Goal: Task Accomplishment & Management: Manage account settings

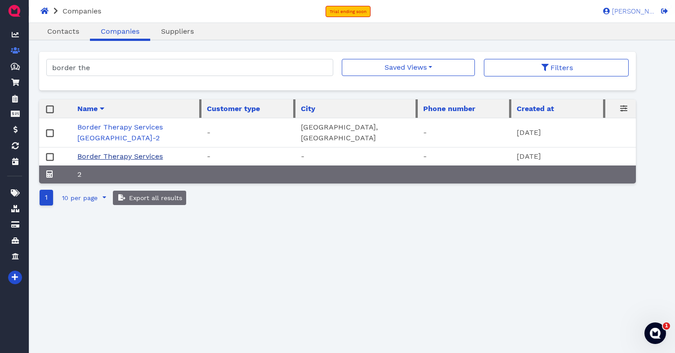
click at [118, 154] on link "Border Therapy Services" at bounding box center [119, 156] width 85 height 9
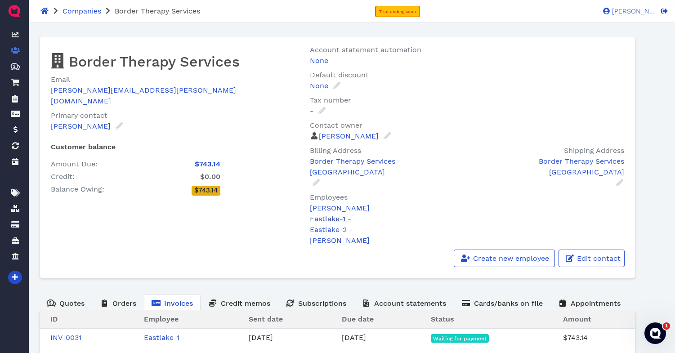
click at [331, 220] on link "Eastlake-1 -" at bounding box center [330, 219] width 41 height 9
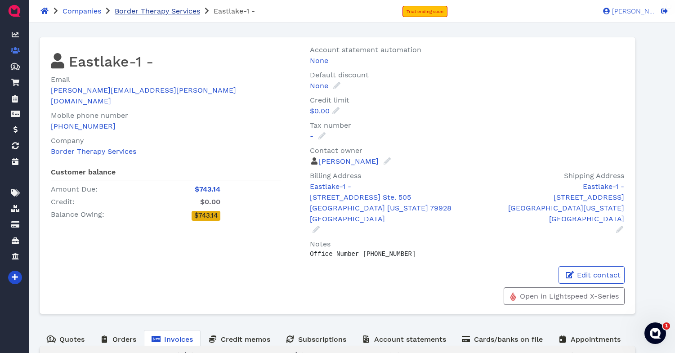
click at [140, 12] on span "Border Therapy Services" at bounding box center [157, 11] width 85 height 9
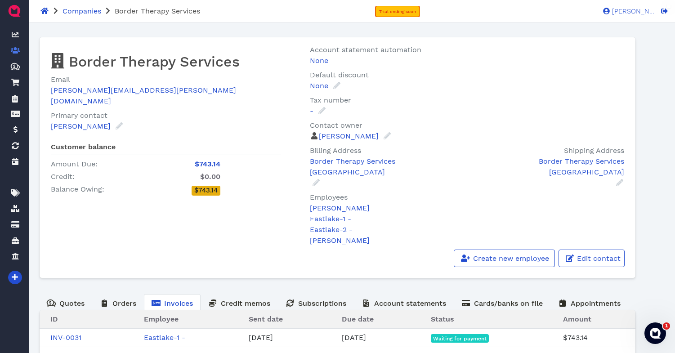
scroll to position [42, 0]
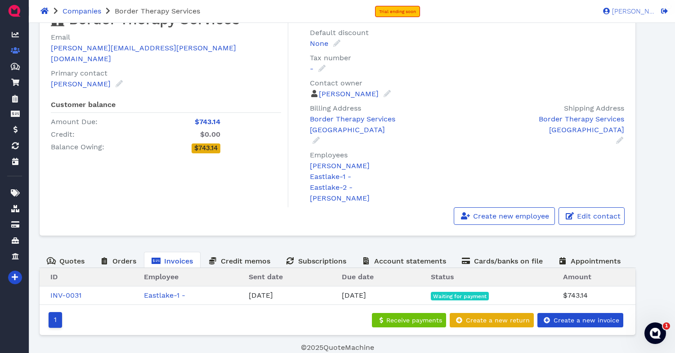
click at [172, 260] on span "Invoices" at bounding box center [178, 261] width 29 height 9
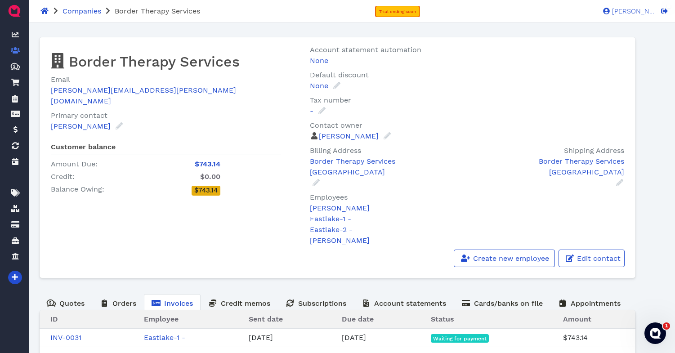
scroll to position [42, 0]
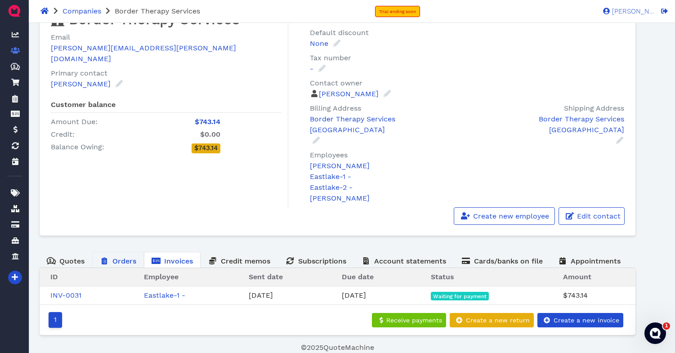
click at [126, 257] on span "Orders" at bounding box center [124, 261] width 24 height 9
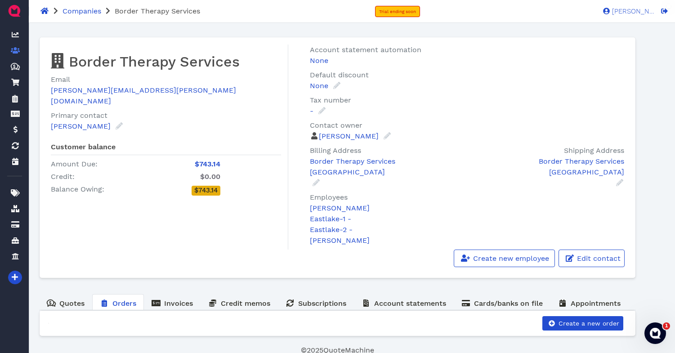
scroll to position [3, 0]
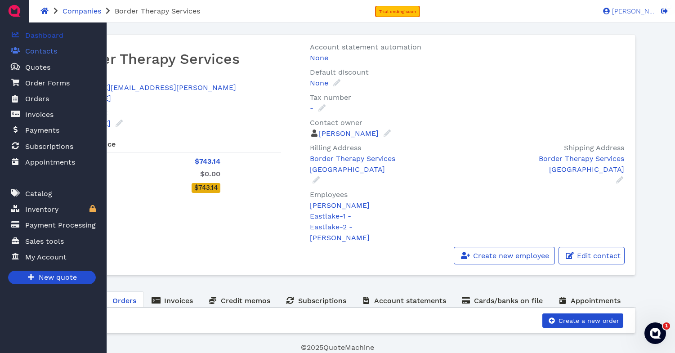
click at [54, 31] on span "Dashboard" at bounding box center [44, 35] width 38 height 11
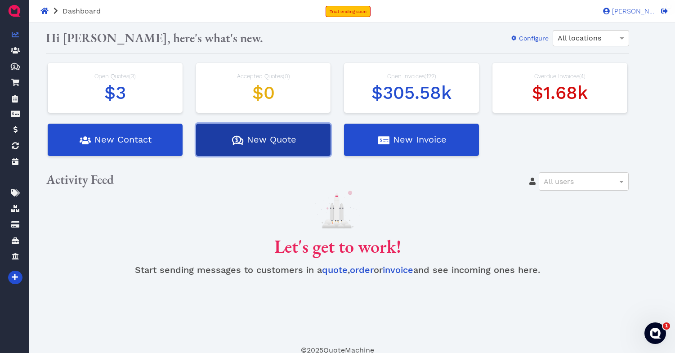
click at [266, 141] on button "Quotes Created with Sketch. $ New Quote" at bounding box center [263, 140] width 135 height 32
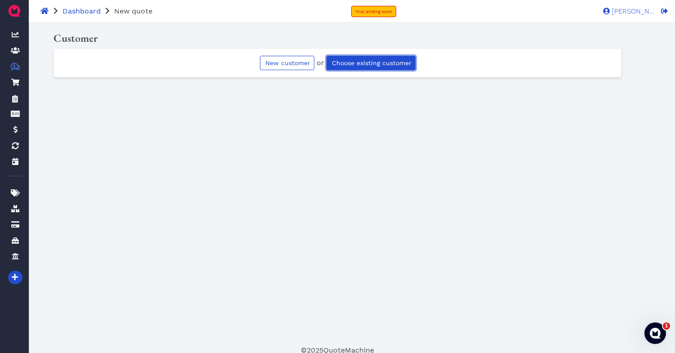
click at [357, 63] on span "Choose existing customer" at bounding box center [371, 62] width 81 height 7
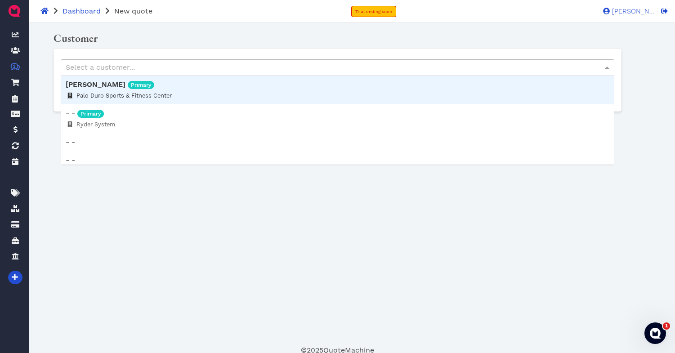
click at [350, 66] on div "Select a customer..." at bounding box center [337, 67] width 553 height 15
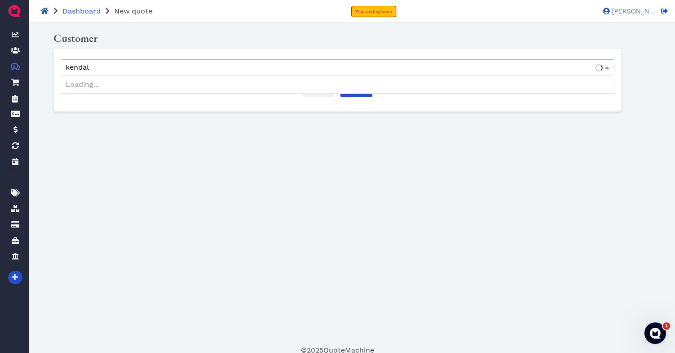
type input "[PERSON_NAME]"
click at [358, 86] on link "Submit" at bounding box center [357, 90] width 32 height 14
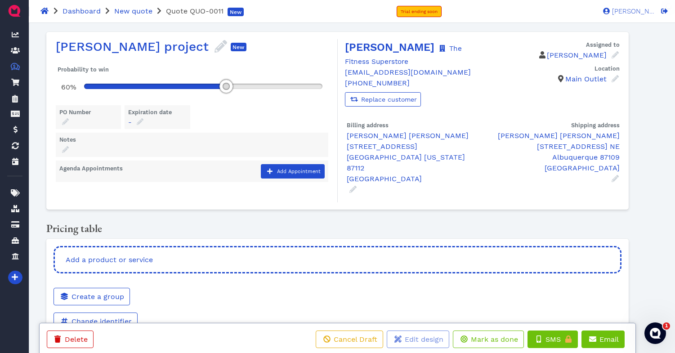
drag, startPoint x: 112, startPoint y: 86, endPoint x: 225, endPoint y: 105, distance: 114.5
click at [225, 105] on div "Probability to win 60% PO Number Expiration date - Press the down arrow key to …" at bounding box center [195, 118] width 283 height 128
click at [96, 120] on div at bounding box center [88, 122] width 58 height 10
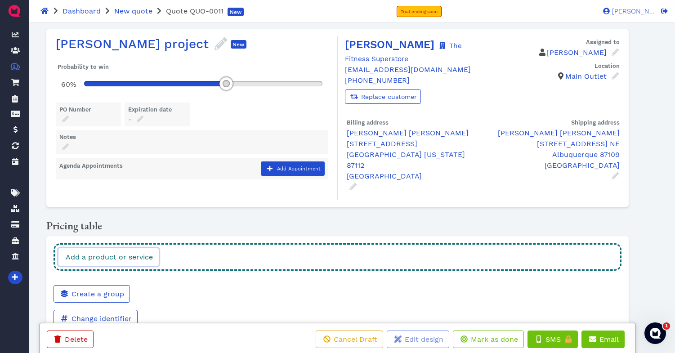
click at [124, 253] on span "Add a product or service" at bounding box center [108, 257] width 89 height 9
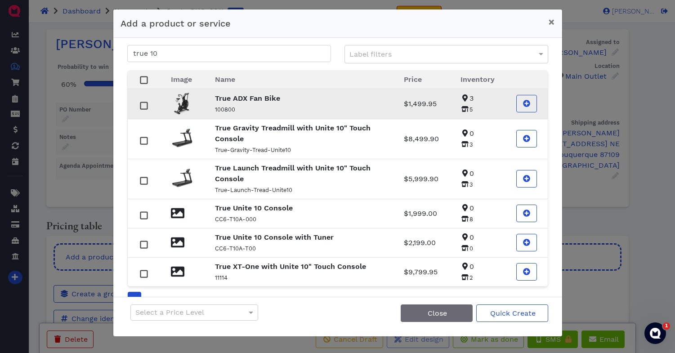
click at [259, 105] on p "100800" at bounding box center [298, 109] width 167 height 11
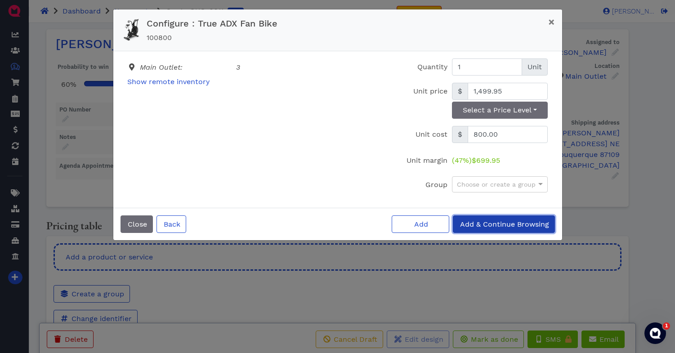
click at [500, 225] on span "Add & Continue Browsing" at bounding box center [504, 224] width 90 height 9
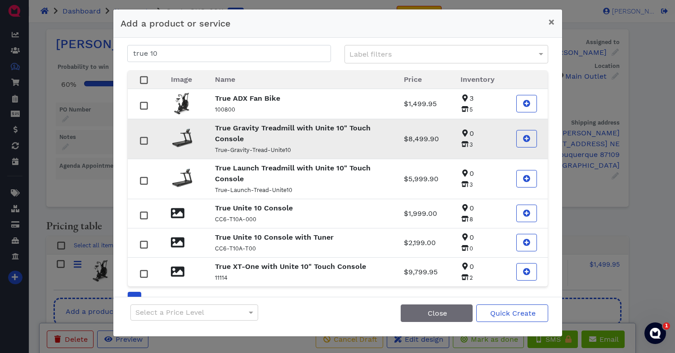
click at [292, 139] on p "True Gravity Treadmill with Unite 10" Touch Console" at bounding box center [298, 134] width 167 height 22
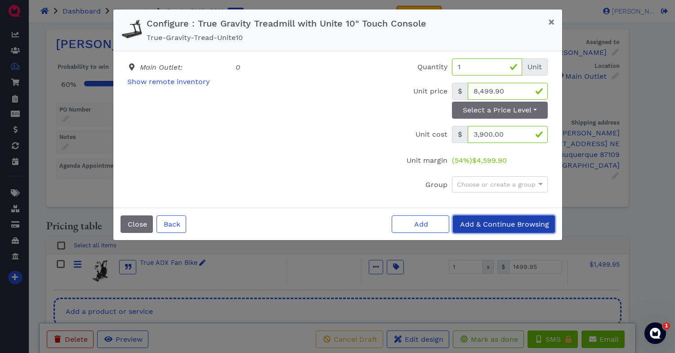
click at [502, 221] on span "Add & Continue Browsing" at bounding box center [504, 224] width 90 height 9
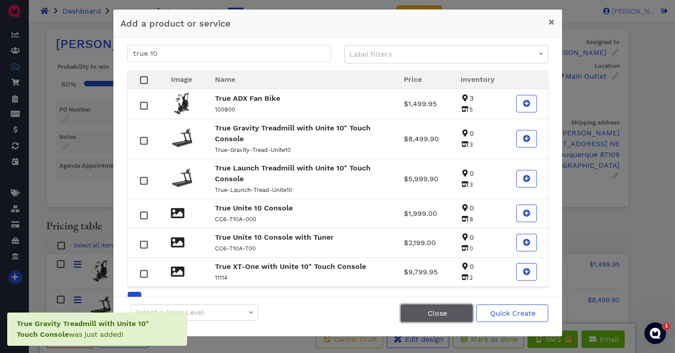
click at [449, 314] on button "Close" at bounding box center [437, 314] width 72 height 18
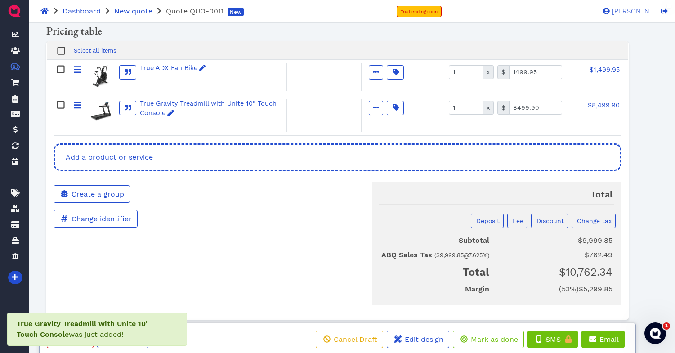
scroll to position [195, 0]
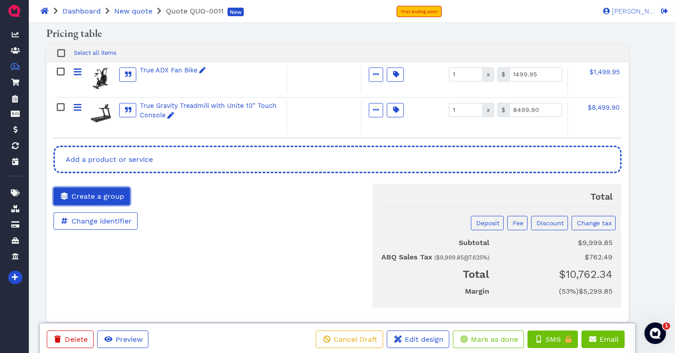
click at [116, 192] on span "Create a group" at bounding box center [97, 196] width 54 height 9
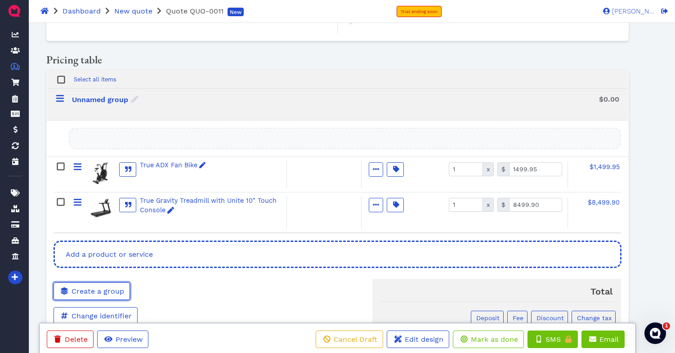
scroll to position [168, 0]
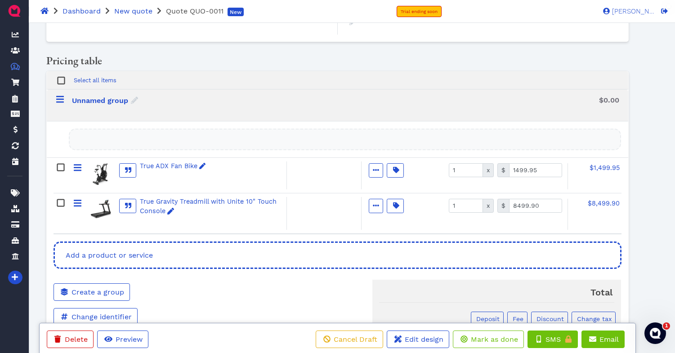
click at [139, 93] on div "Unnamed group" at bounding box center [328, 105] width 544 height 24
click at [137, 97] on icon at bounding box center [134, 100] width 7 height 7
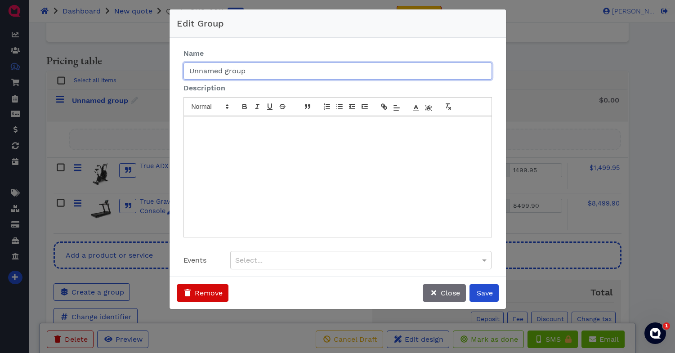
click at [213, 78] on input "Unnamed group" at bounding box center [338, 71] width 309 height 17
type input "U"
type input "c"
click at [177, 284] on button "Remove" at bounding box center [203, 293] width 52 height 18
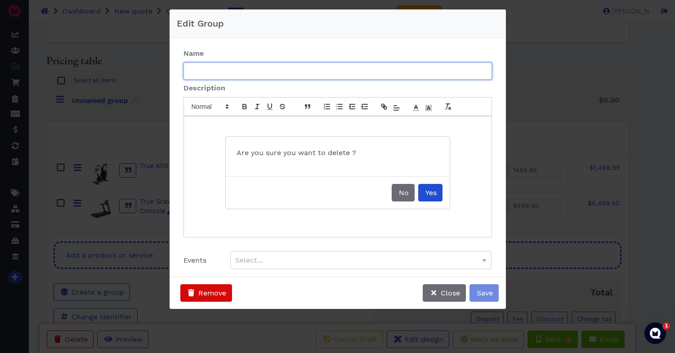
type input "c"
type input "Cardio"
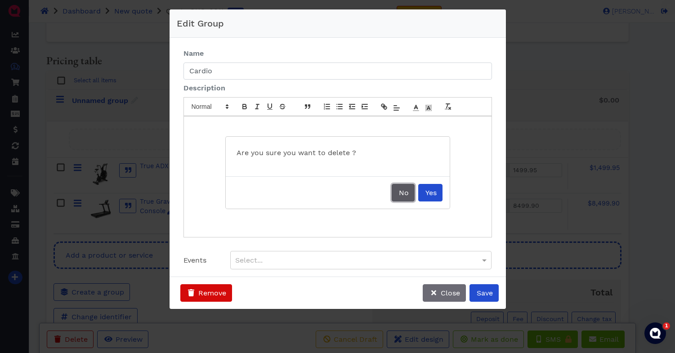
click at [395, 192] on button "No" at bounding box center [403, 193] width 23 height 18
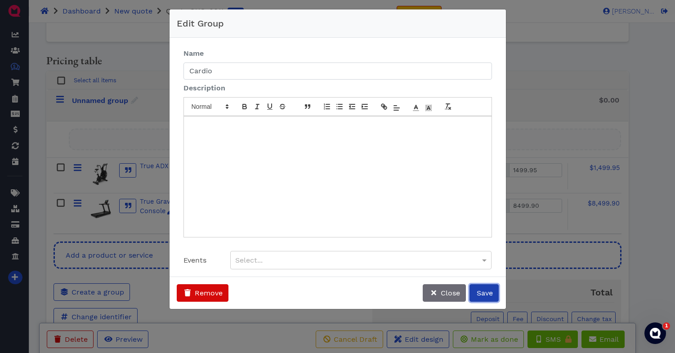
click at [484, 296] on span "Save" at bounding box center [484, 293] width 18 height 9
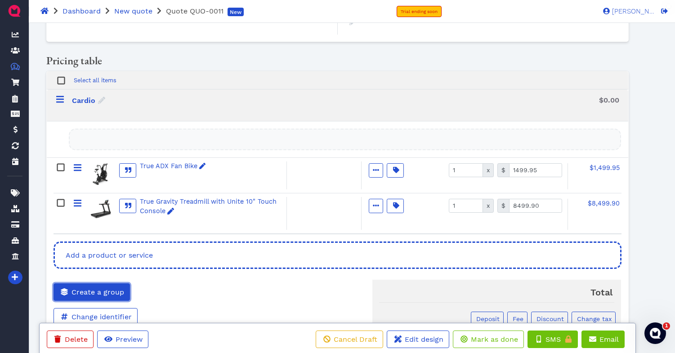
click at [102, 288] on span "Create a group" at bounding box center [97, 292] width 54 height 9
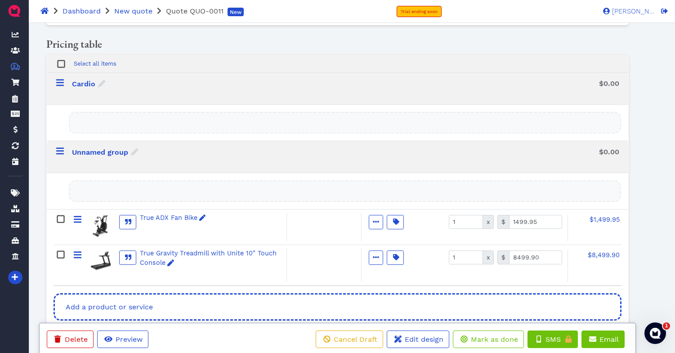
scroll to position [163, 0]
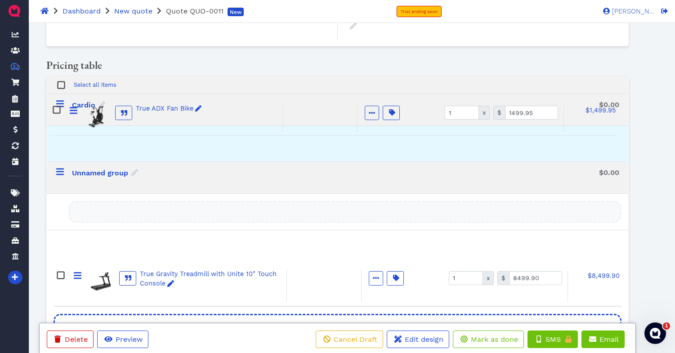
drag, startPoint x: 78, startPoint y: 230, endPoint x: 74, endPoint y: 108, distance: 122.4
click at [74, 108] on div "Select all items Cardio $0.00 Unnamed group $0.00 True ADX Fan Bike Active Opti…" at bounding box center [338, 191] width 569 height 231
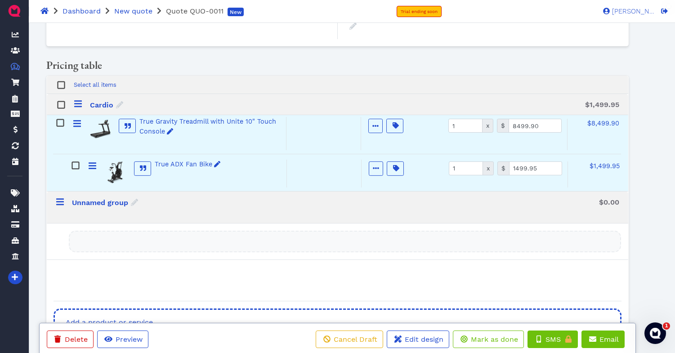
drag, startPoint x: 76, startPoint y: 217, endPoint x: 76, endPoint y: 118, distance: 99.4
click at [76, 118] on div "Select all items Cardio $1,499.95 True ADX Fan Bike Active Optional Item Multip…" at bounding box center [338, 189] width 569 height 226
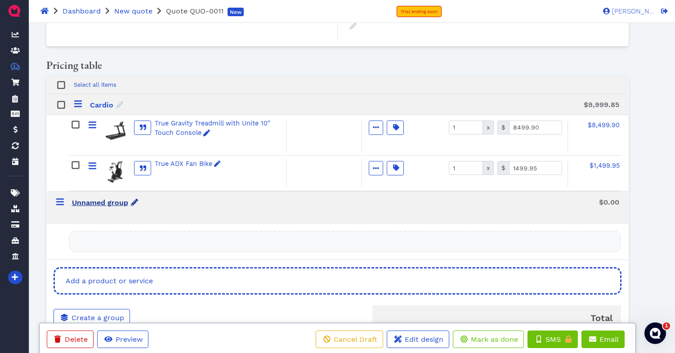
click at [135, 199] on icon at bounding box center [134, 202] width 7 height 7
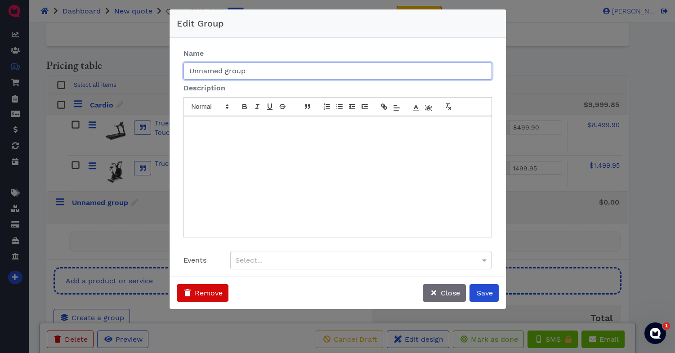
drag, startPoint x: 252, startPoint y: 76, endPoint x: 182, endPoint y: 68, distance: 71.1
click at [182, 68] on div "Unnamed group" at bounding box center [338, 71] width 322 height 17
type input "Strength"
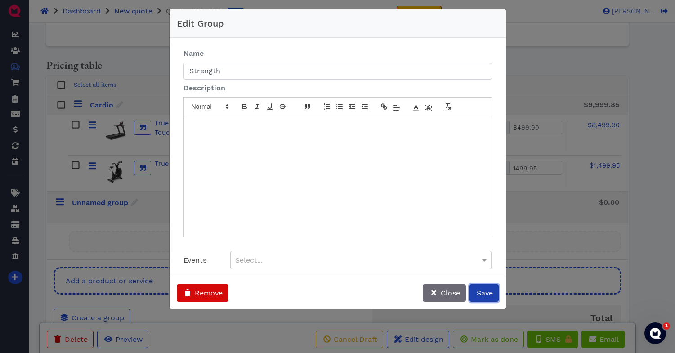
click at [491, 299] on button "Save" at bounding box center [484, 293] width 29 height 18
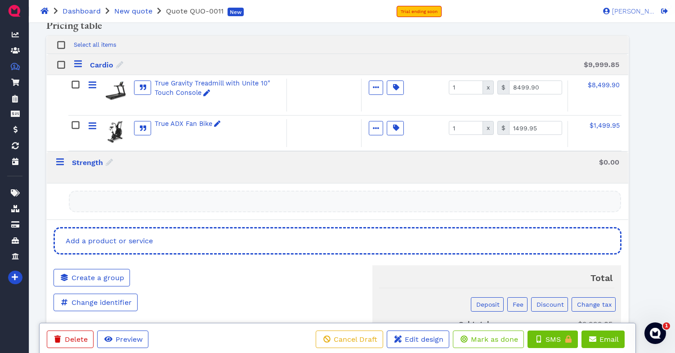
scroll to position [214, 0]
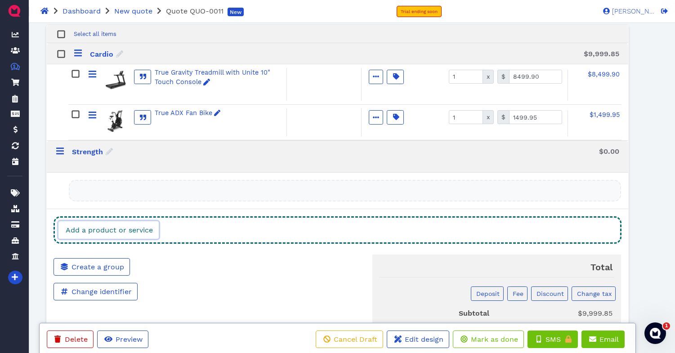
click at [154, 223] on link "Add a product or service" at bounding box center [108, 230] width 100 height 18
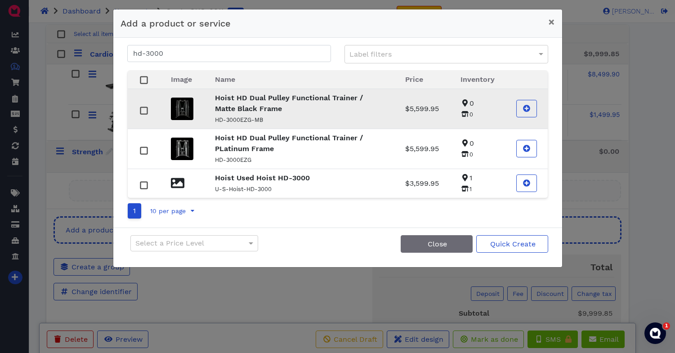
click at [269, 109] on p "Hoist HD Dual Pulley Functional Trainer / Matte Black Frame" at bounding box center [299, 104] width 169 height 22
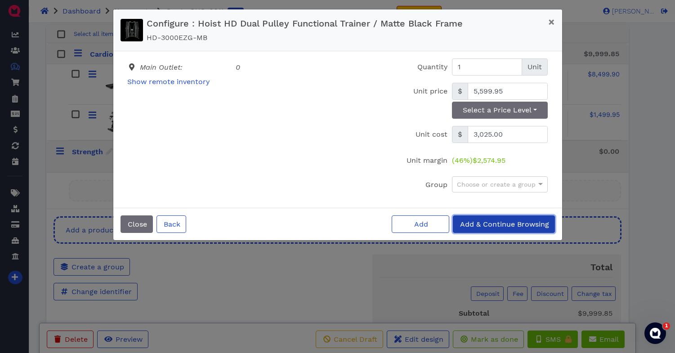
click at [503, 225] on span "Add & Continue Browsing" at bounding box center [504, 224] width 90 height 9
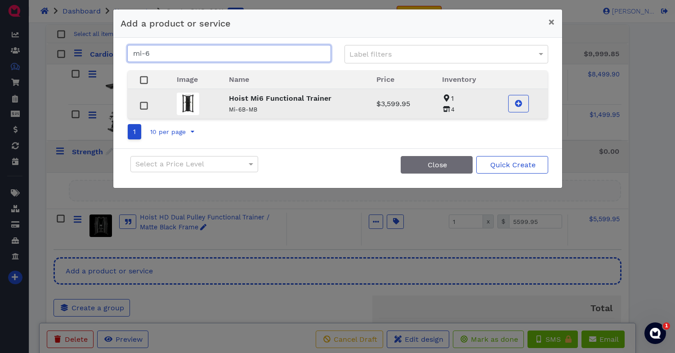
type input "mi-6"
click at [341, 103] on p "Hoist Mi6 Functional Trainer" at bounding box center [292, 98] width 126 height 11
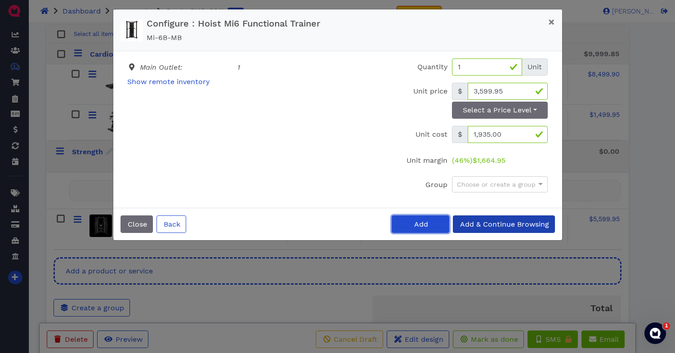
click at [434, 220] on button "Add" at bounding box center [421, 224] width 58 height 18
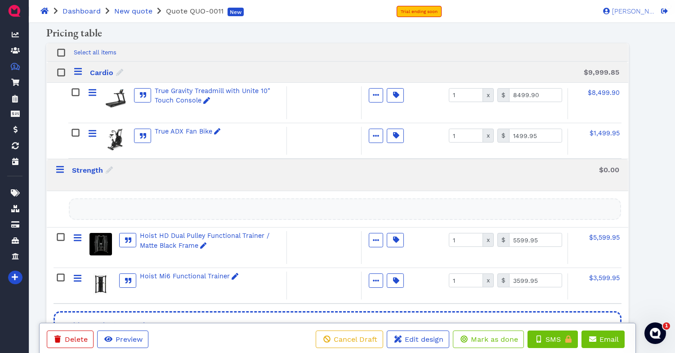
scroll to position [197, 0]
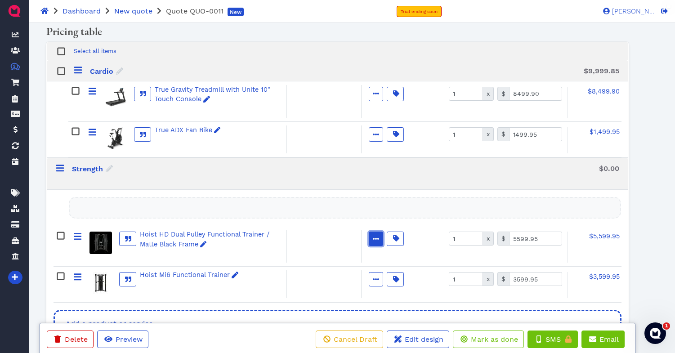
click at [379, 234] on span "button" at bounding box center [376, 238] width 10 height 9
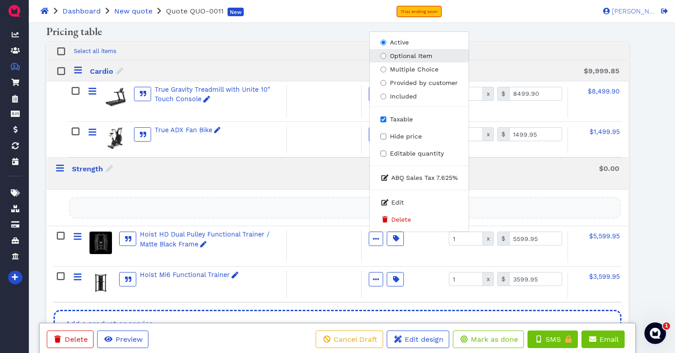
click at [385, 53] on input "Optional Item" at bounding box center [384, 56] width 6 height 6
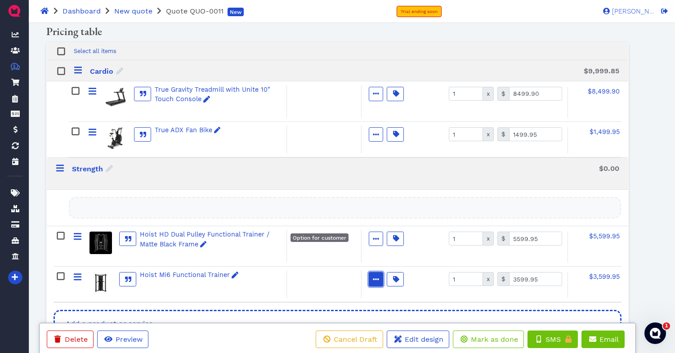
click at [377, 276] on icon "button" at bounding box center [376, 279] width 6 height 6
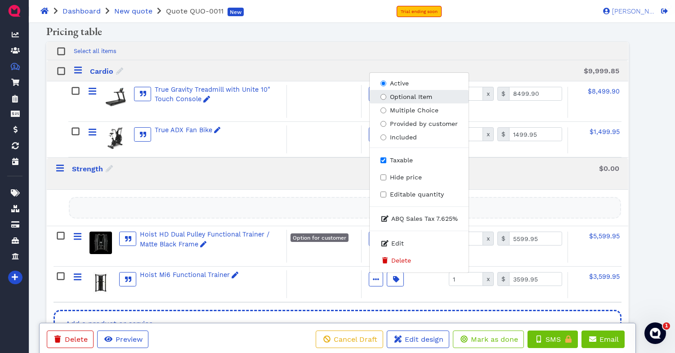
click at [384, 94] on input "Optional Item" at bounding box center [384, 97] width 6 height 6
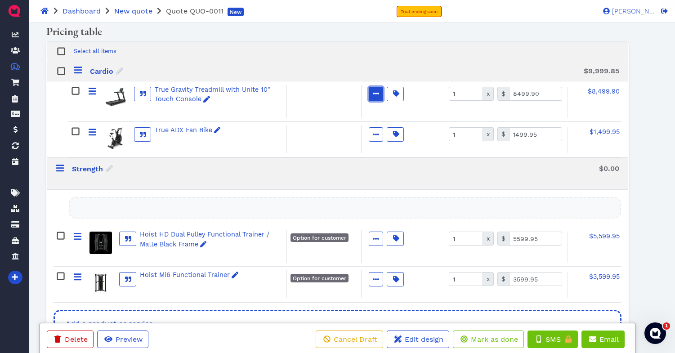
click at [374, 90] on icon "button" at bounding box center [376, 93] width 6 height 6
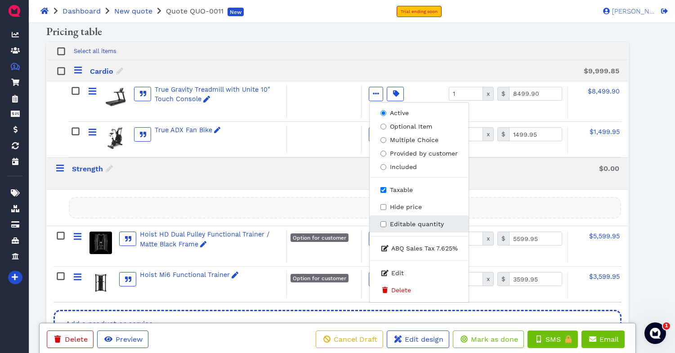
click at [386, 221] on input "Editable quantity" at bounding box center [384, 224] width 6 height 6
click at [384, 221] on input "Editable quantity" at bounding box center [384, 224] width 6 height 6
click at [383, 221] on input "Editable quantity" at bounding box center [384, 224] width 6 height 6
checkbox input "true"
click at [311, 110] on div "True Gravity Treadmill with Unite 10" Touch Console Quantity editable Active Op…" at bounding box center [345, 101] width 554 height 40
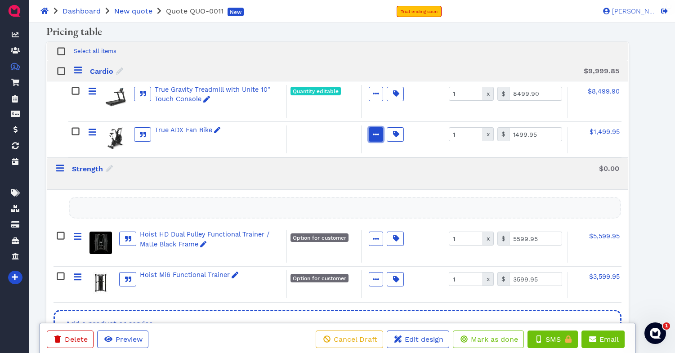
click at [377, 130] on span "button" at bounding box center [376, 134] width 10 height 9
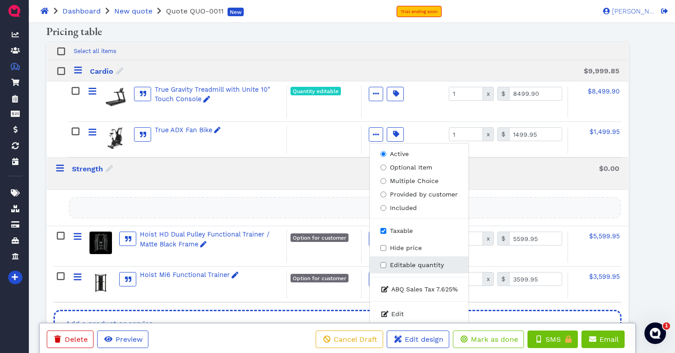
click at [385, 262] on input "Editable quantity" at bounding box center [384, 265] width 6 height 6
checkbox input "true"
click at [307, 161] on div "Strength" at bounding box center [328, 173] width 544 height 24
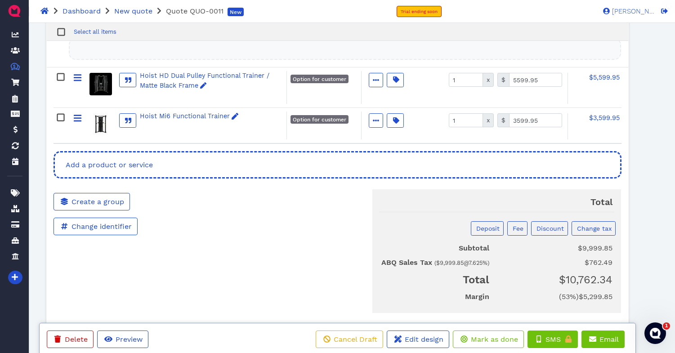
scroll to position [377, 0]
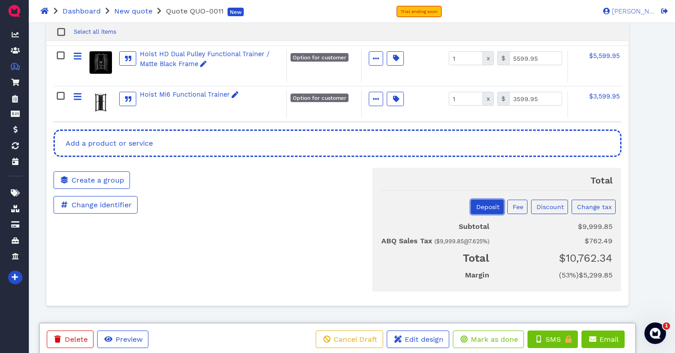
click at [490, 203] on span "Deposit" at bounding box center [487, 206] width 25 height 7
select select "percentage"
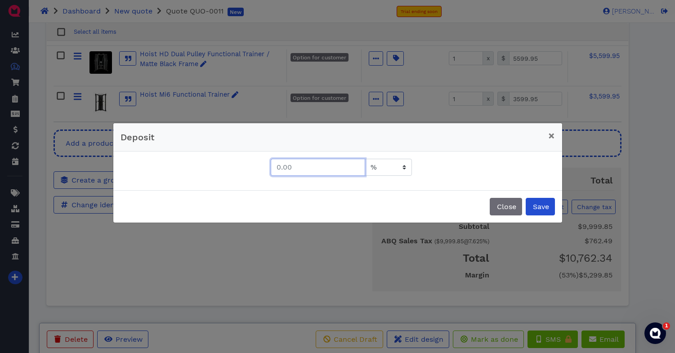
drag, startPoint x: 344, startPoint y: 164, endPoint x: 345, endPoint y: 172, distance: 8.6
click at [345, 172] on input "text" at bounding box center [318, 167] width 94 height 17
type input "1"
type input "50"
click at [537, 209] on span "Save" at bounding box center [541, 206] width 18 height 9
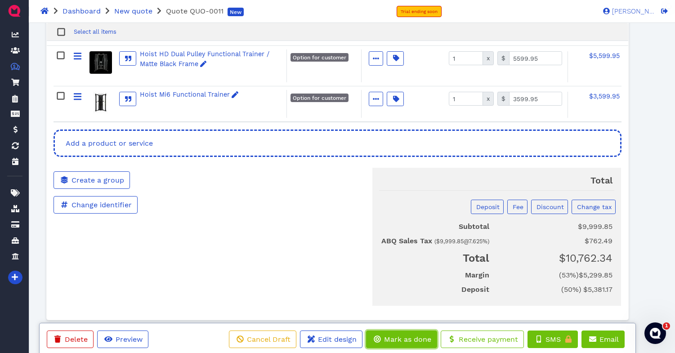
click at [402, 339] on span "Mark as done" at bounding box center [407, 339] width 49 height 9
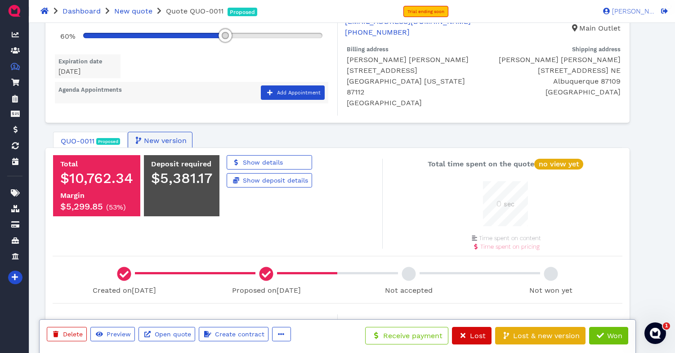
scroll to position [56, 0]
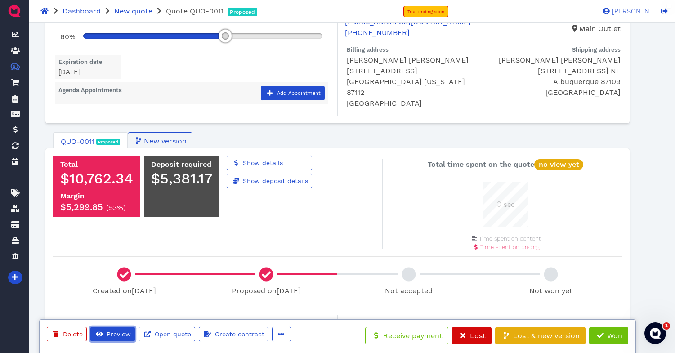
click at [117, 331] on span "Preview" at bounding box center [118, 334] width 26 height 7
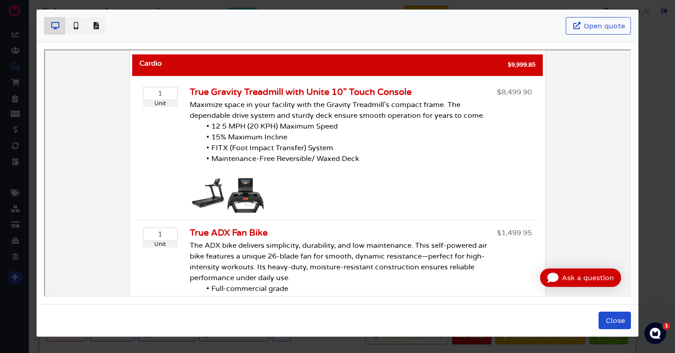
scroll to position [196, 0]
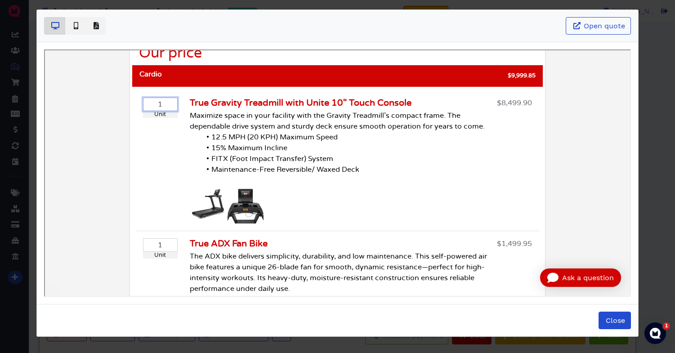
click at [162, 96] on input "1" at bounding box center [159, 102] width 35 height 13
click at [167, 96] on input "2" at bounding box center [159, 102] width 35 height 13
click at [167, 96] on input "3" at bounding box center [159, 102] width 35 height 13
type input "4"
click at [167, 96] on input "4" at bounding box center [159, 102] width 35 height 13
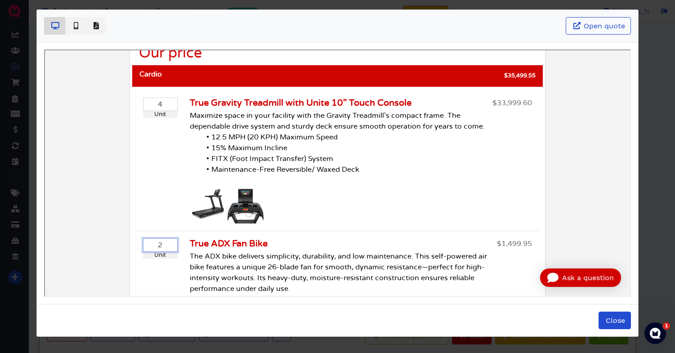
click at [168, 237] on input "2" at bounding box center [159, 243] width 35 height 13
type input "3"
click at [168, 237] on input "3" at bounding box center [159, 243] width 35 height 13
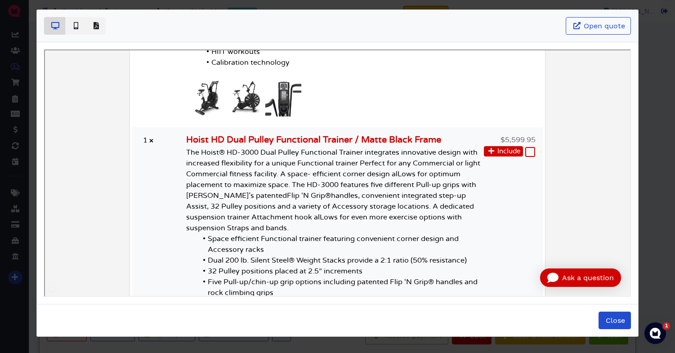
scroll to position [507, 0]
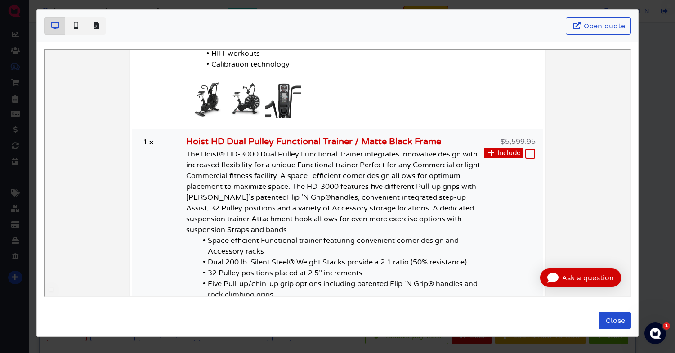
click at [504, 148] on span "Include" at bounding box center [508, 151] width 23 height 7
click at [530, 148] on rect at bounding box center [529, 152] width 9 height 9
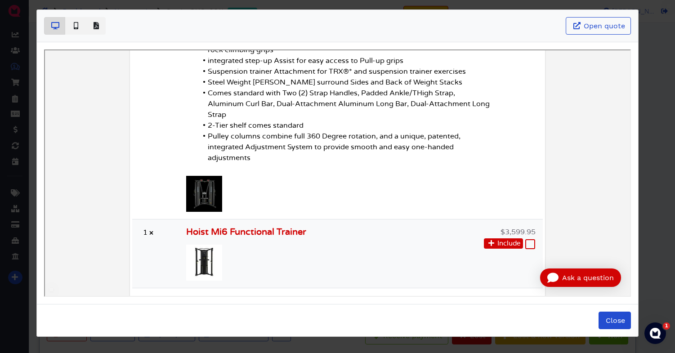
scroll to position [758, 0]
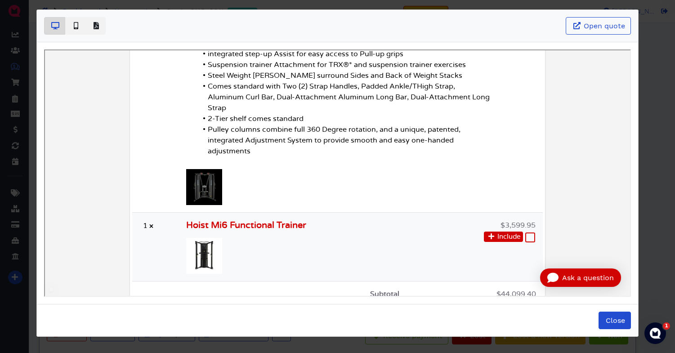
click at [527, 232] on rect at bounding box center [529, 236] width 9 height 9
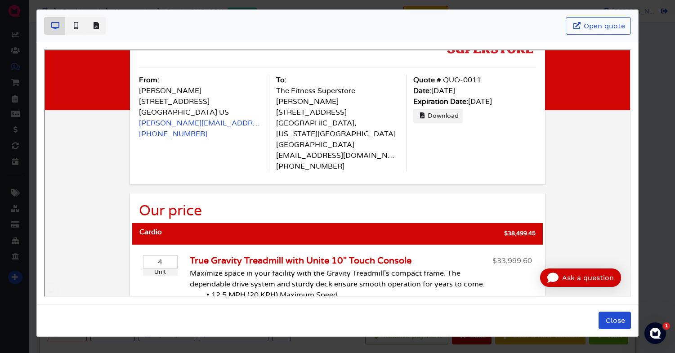
scroll to position [0, 0]
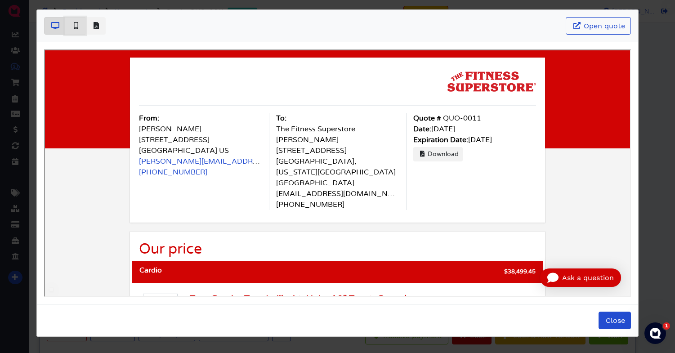
click at [76, 26] on icon "Basic example" at bounding box center [76, 25] width 4 height 7
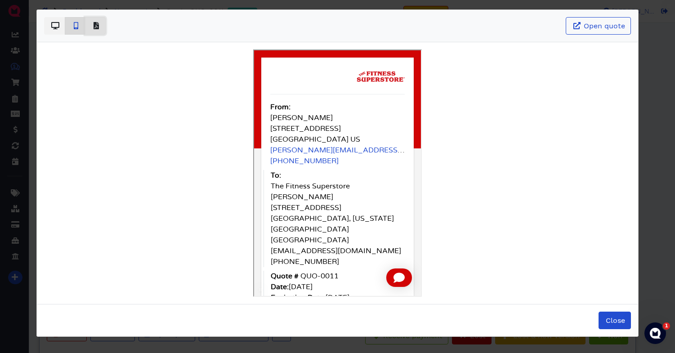
click at [97, 27] on icon "Basic example" at bounding box center [96, 25] width 5 height 7
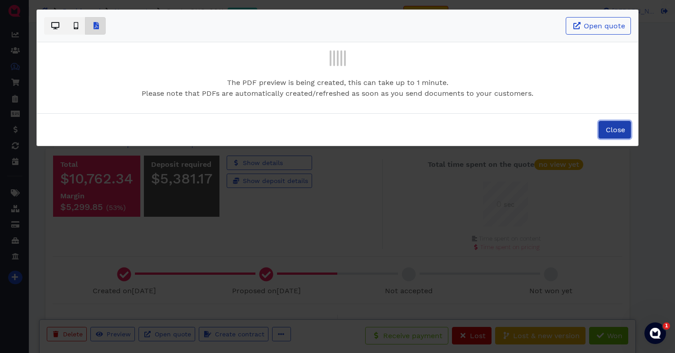
click at [619, 131] on span "Close" at bounding box center [615, 130] width 21 height 9
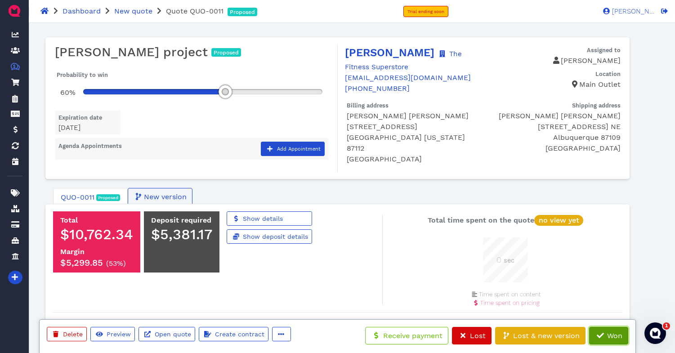
click at [609, 334] on span "Won" at bounding box center [614, 336] width 17 height 9
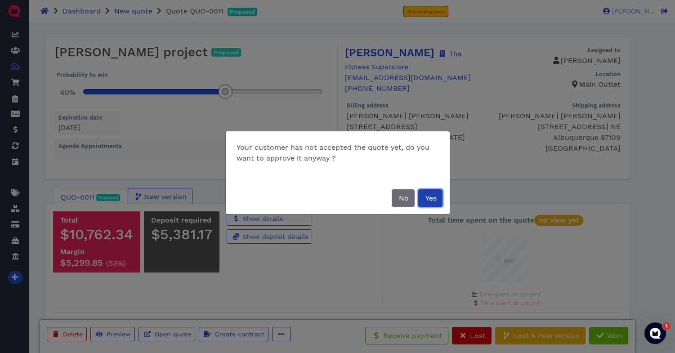
click at [437, 199] on button "Yes" at bounding box center [430, 198] width 24 height 18
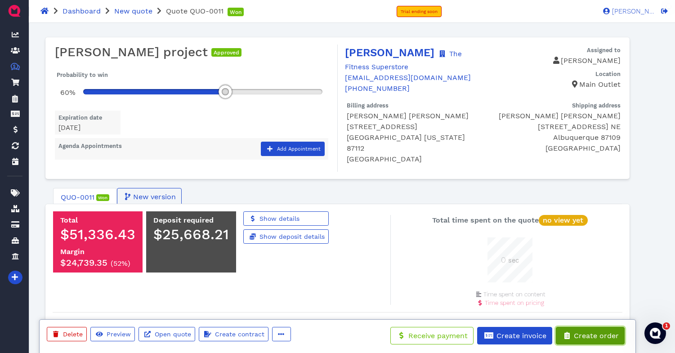
click at [590, 335] on span "Create order" at bounding box center [596, 336] width 46 height 9
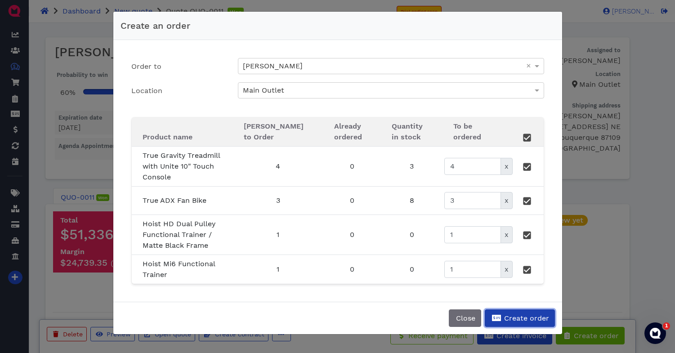
click at [521, 314] on span "Create order" at bounding box center [526, 318] width 46 height 9
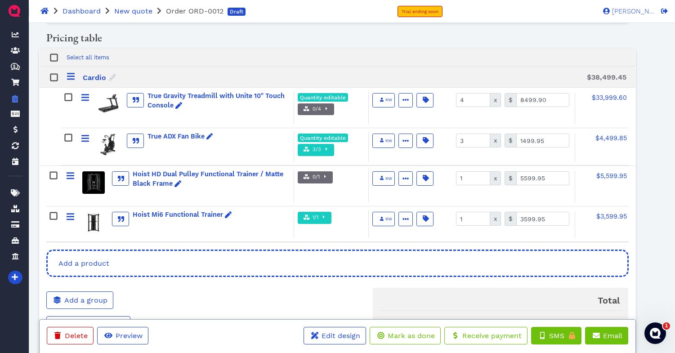
scroll to position [187, 0]
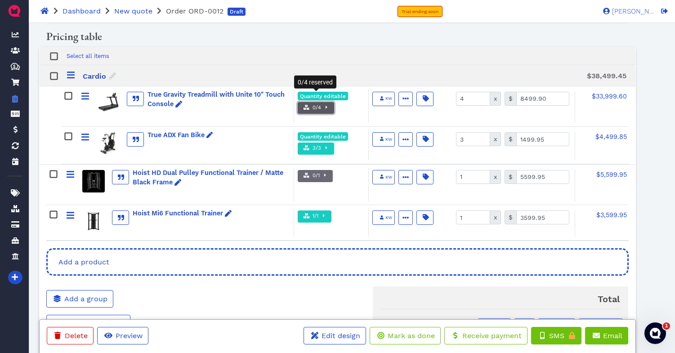
click at [321, 104] on span "button" at bounding box center [325, 108] width 9 height 8
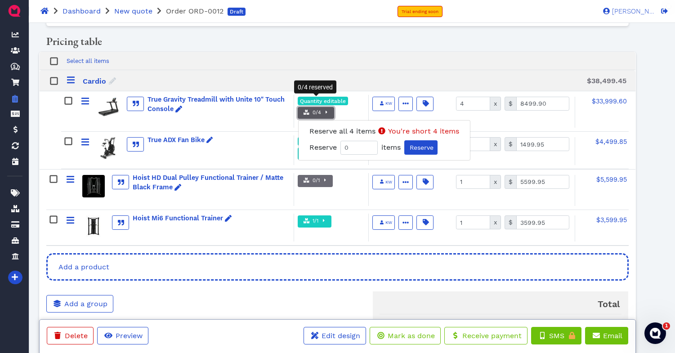
scroll to position [184, 0]
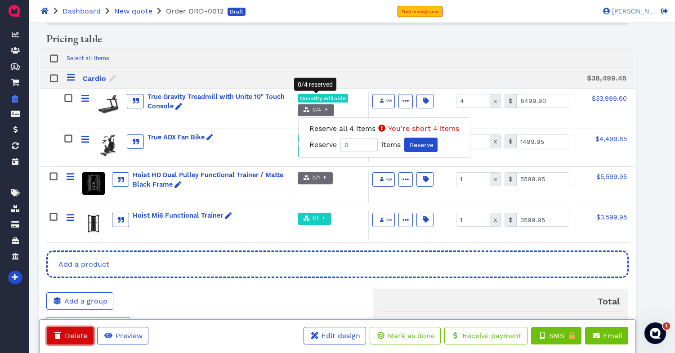
click at [59, 335] on icon at bounding box center [57, 335] width 6 height 7
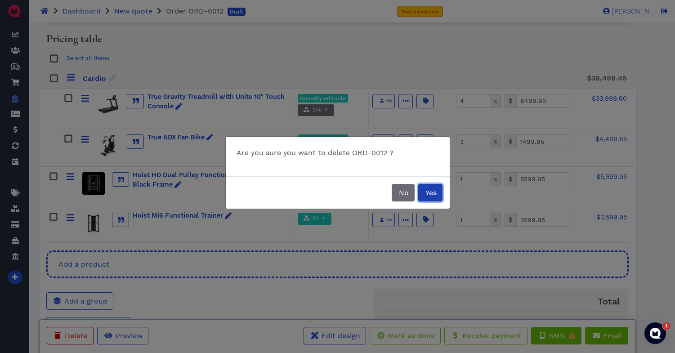
click at [431, 196] on span "Yes" at bounding box center [430, 192] width 13 height 9
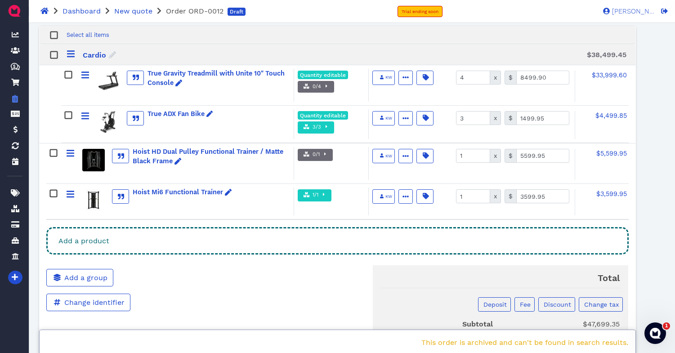
scroll to position [0, 0]
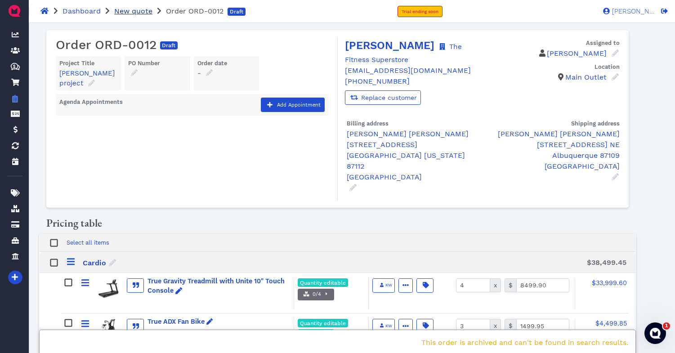
click at [132, 10] on span "New quote" at bounding box center [133, 11] width 38 height 9
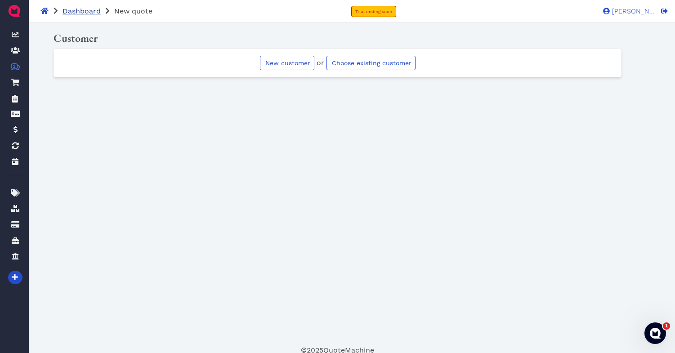
click at [77, 9] on span "Dashboard" at bounding box center [82, 11] width 38 height 9
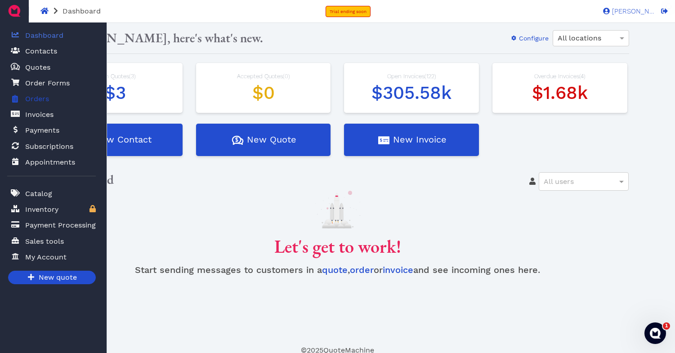
click at [40, 100] on span "Orders" at bounding box center [37, 99] width 24 height 11
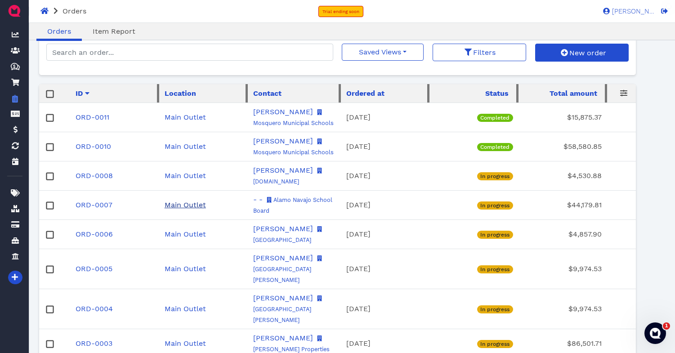
scroll to position [5, 0]
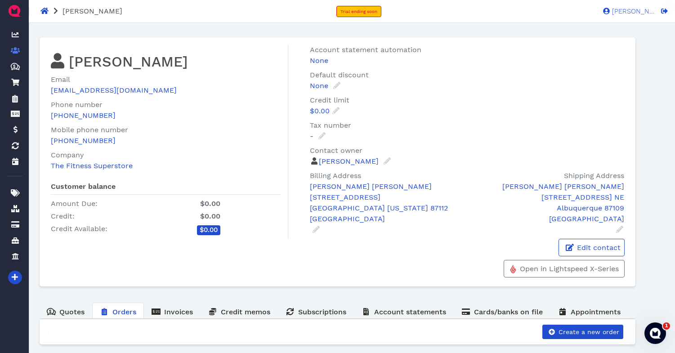
scroll to position [10, 0]
